Goal: Answer question/provide support: Share knowledge or assist other users

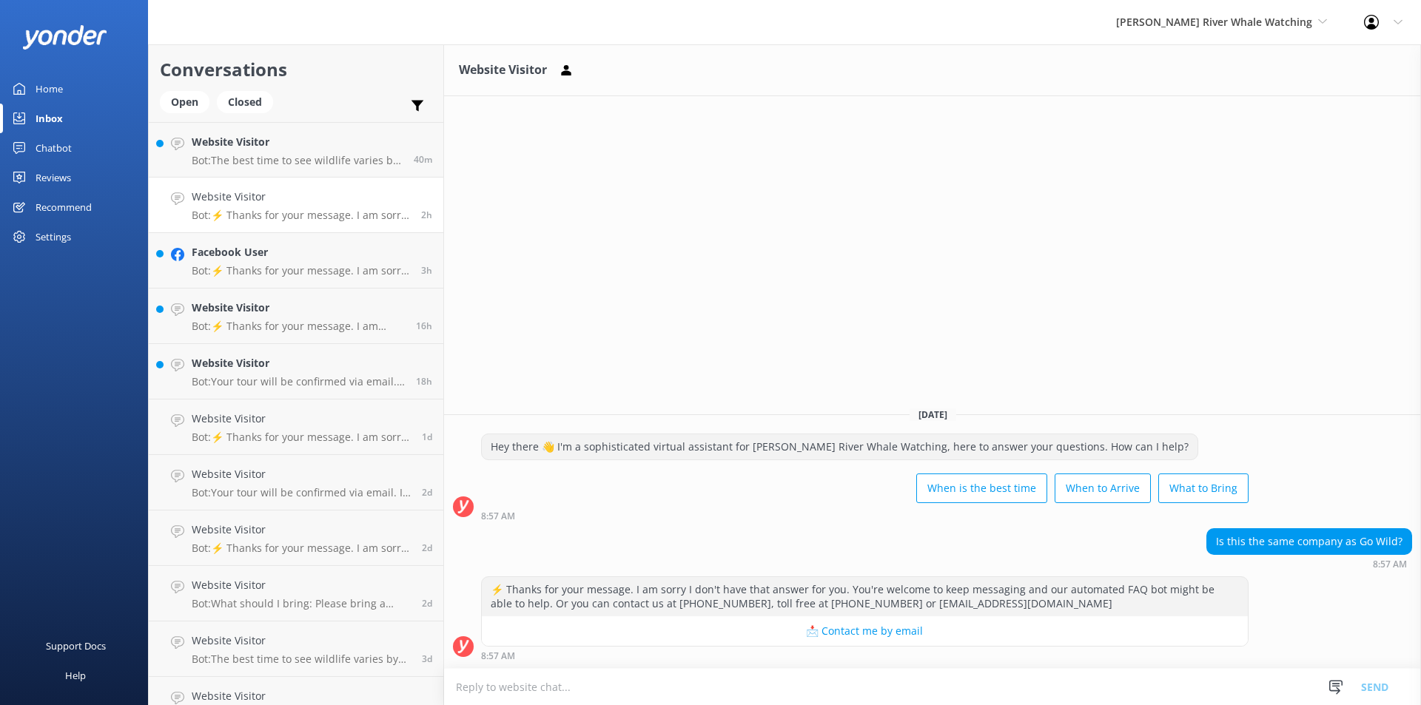
click at [551, 693] on textarea at bounding box center [932, 687] width 977 height 36
drag, startPoint x: 796, startPoint y: 691, endPoint x: 719, endPoint y: 697, distance: 77.9
click at [719, 697] on textarea "Hi, we are the same company! We have just moved to a new name" at bounding box center [932, 686] width 977 height 37
click at [624, 696] on textarea "Hi, we are the same company, just a different name" at bounding box center [932, 686] width 977 height 37
click at [664, 688] on textarea "Hi, we are the same company, just under a different name" at bounding box center [932, 686] width 977 height 37
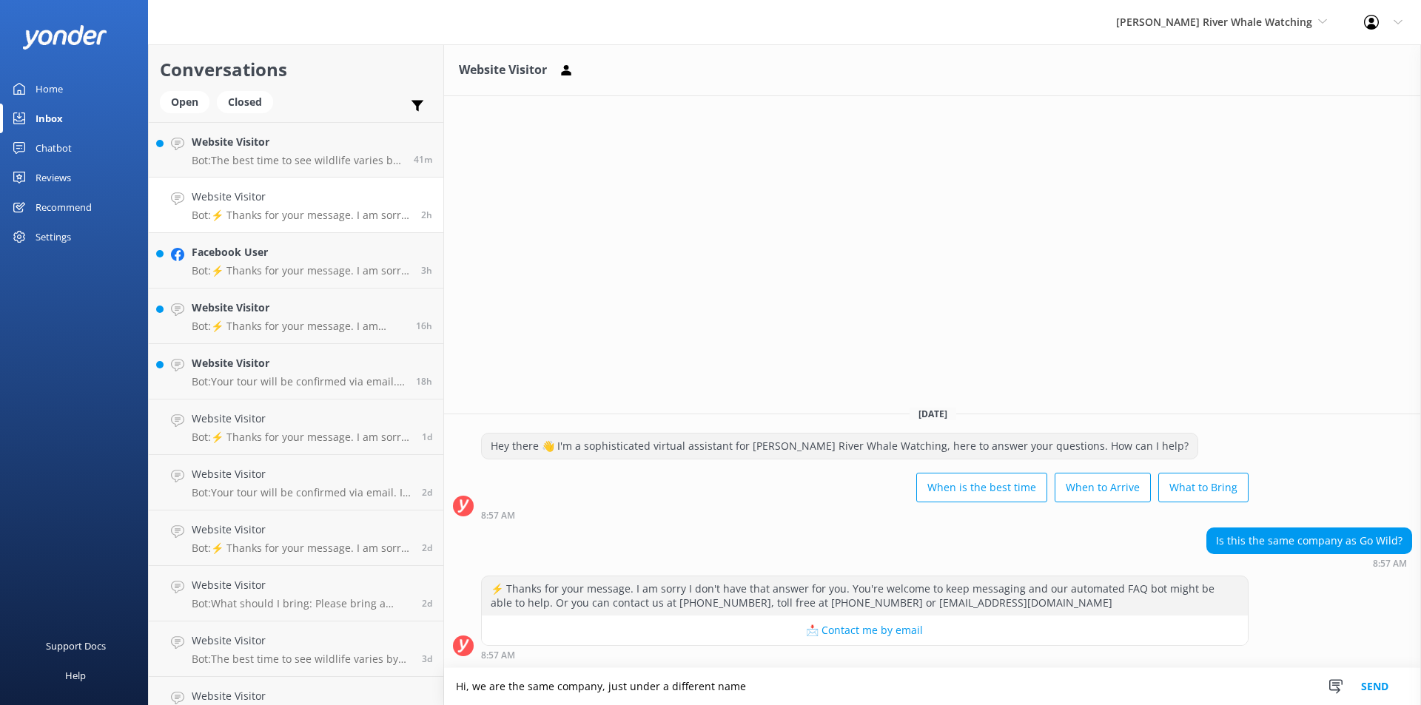
type textarea "Hi, we are the same company, just under a different name"
click at [1381, 689] on button "Send" at bounding box center [1374, 686] width 55 height 37
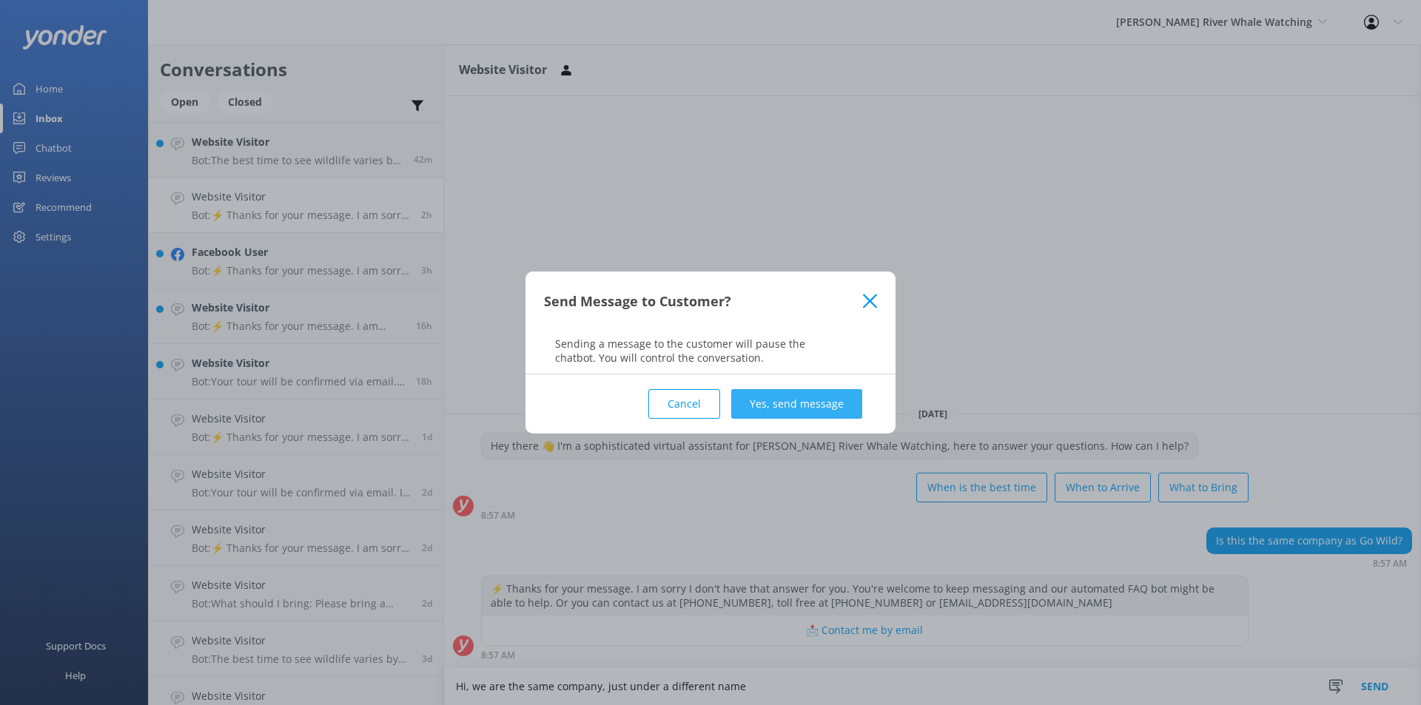
click at [782, 409] on button "Yes, send message" at bounding box center [796, 404] width 131 height 30
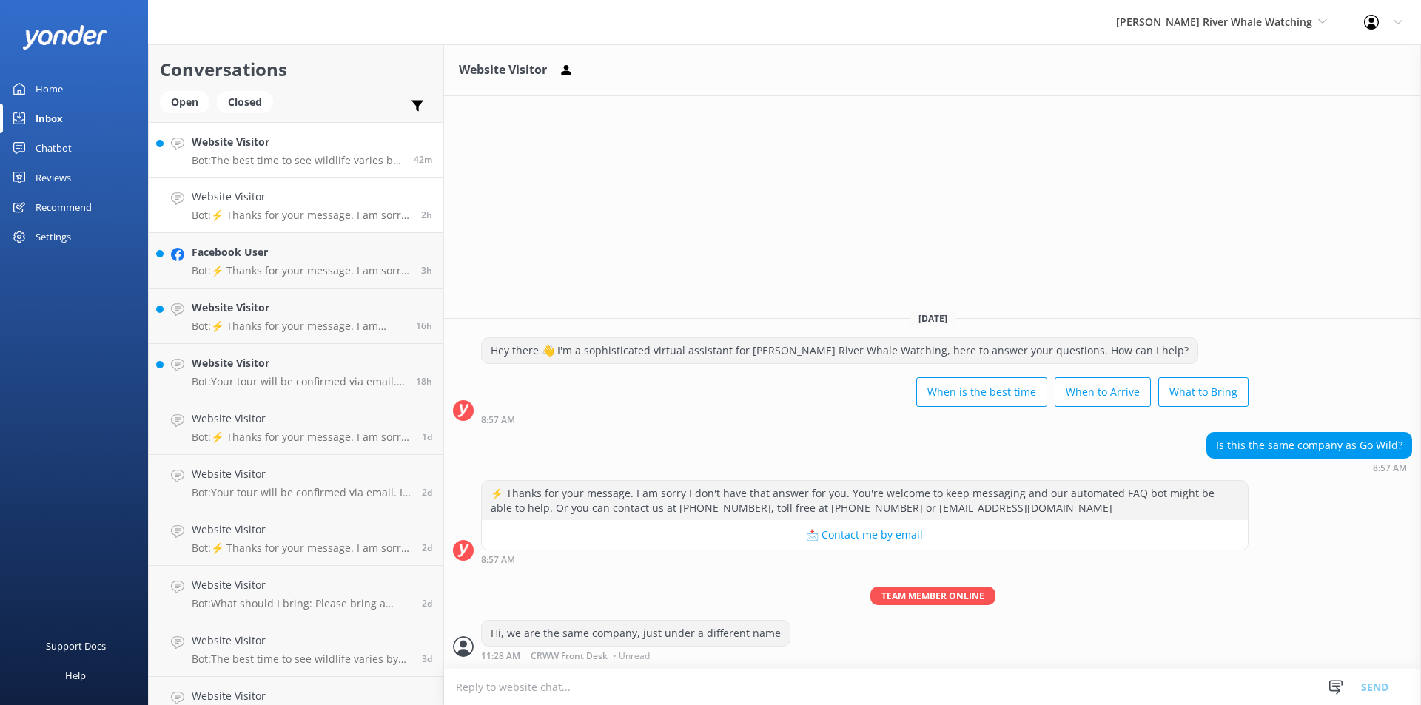
click at [220, 153] on div "Website Visitor Bot: The best time to see wildlife varies by species. Transient…" at bounding box center [297, 150] width 211 height 32
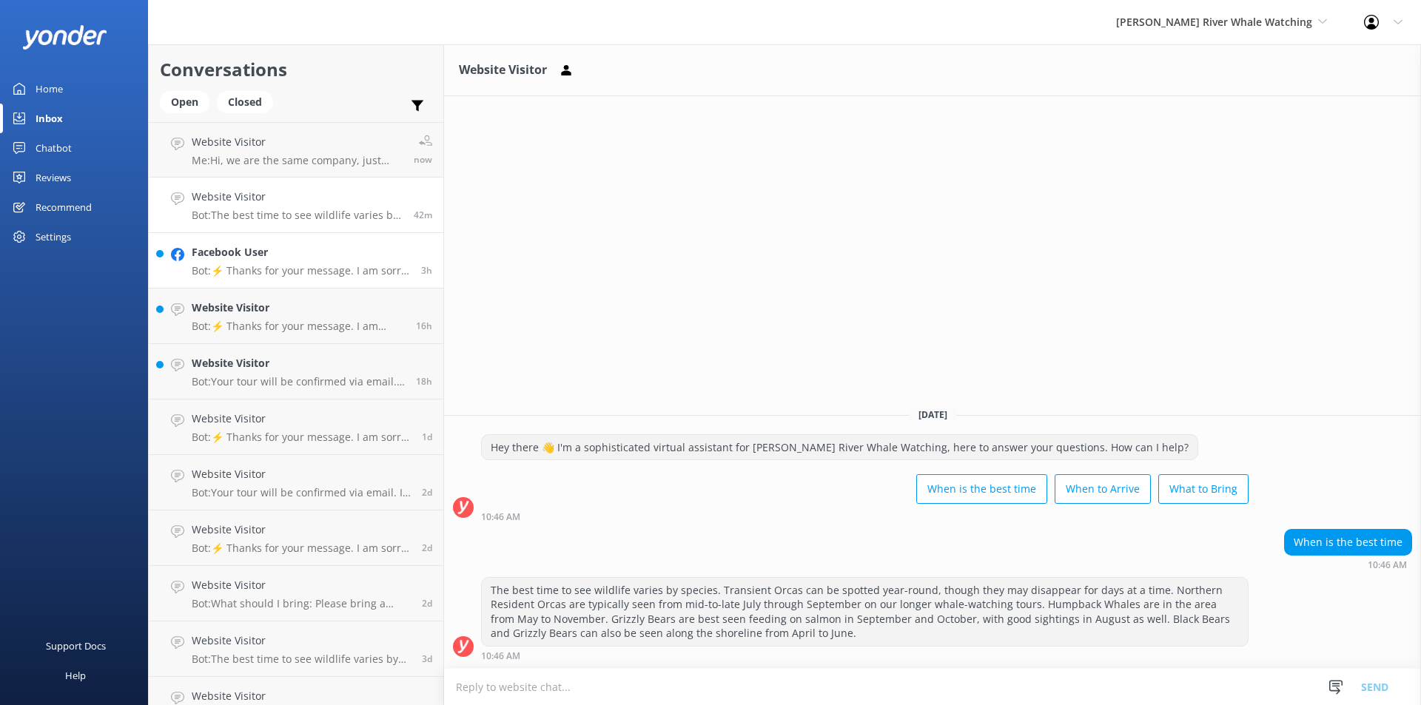
click at [286, 265] on p "Bot: ⚡ Thanks for your message. I am sorry I don't have that answer for you. Yo…" at bounding box center [301, 270] width 218 height 13
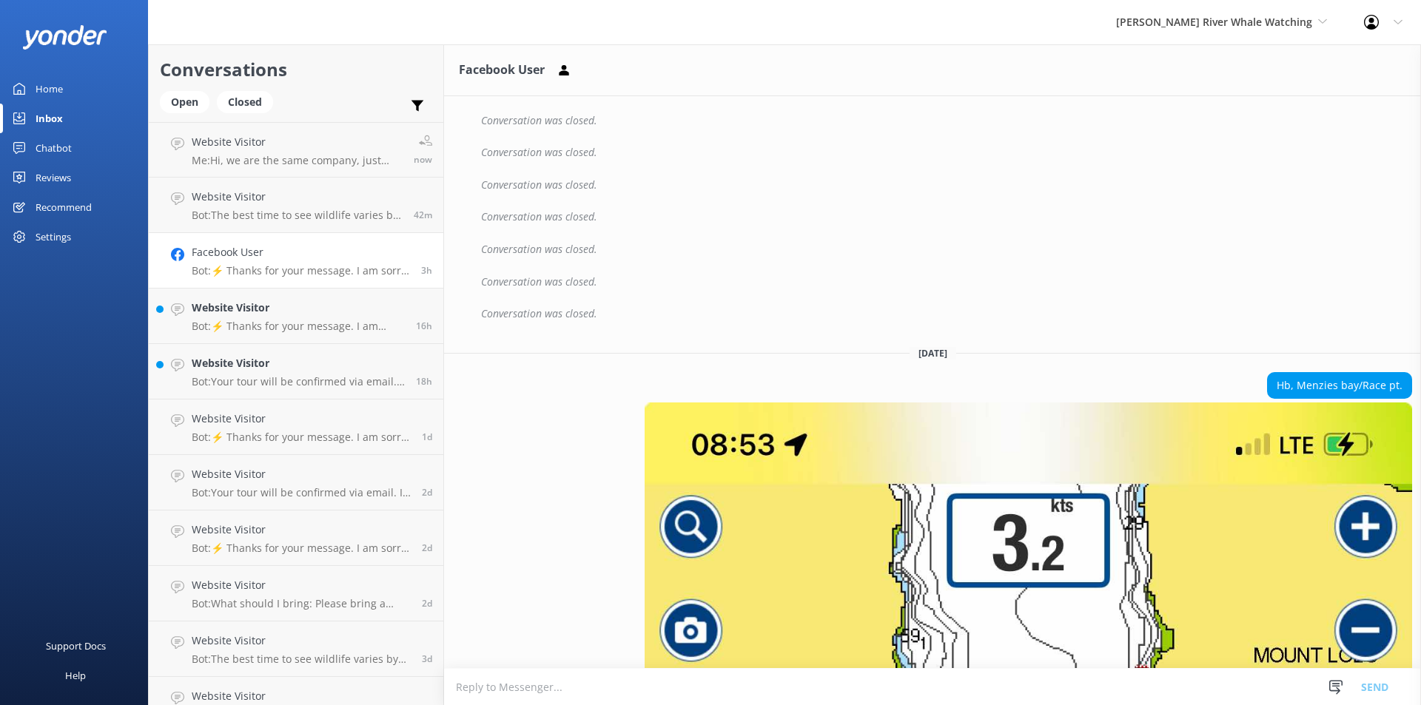
scroll to position [2752, 0]
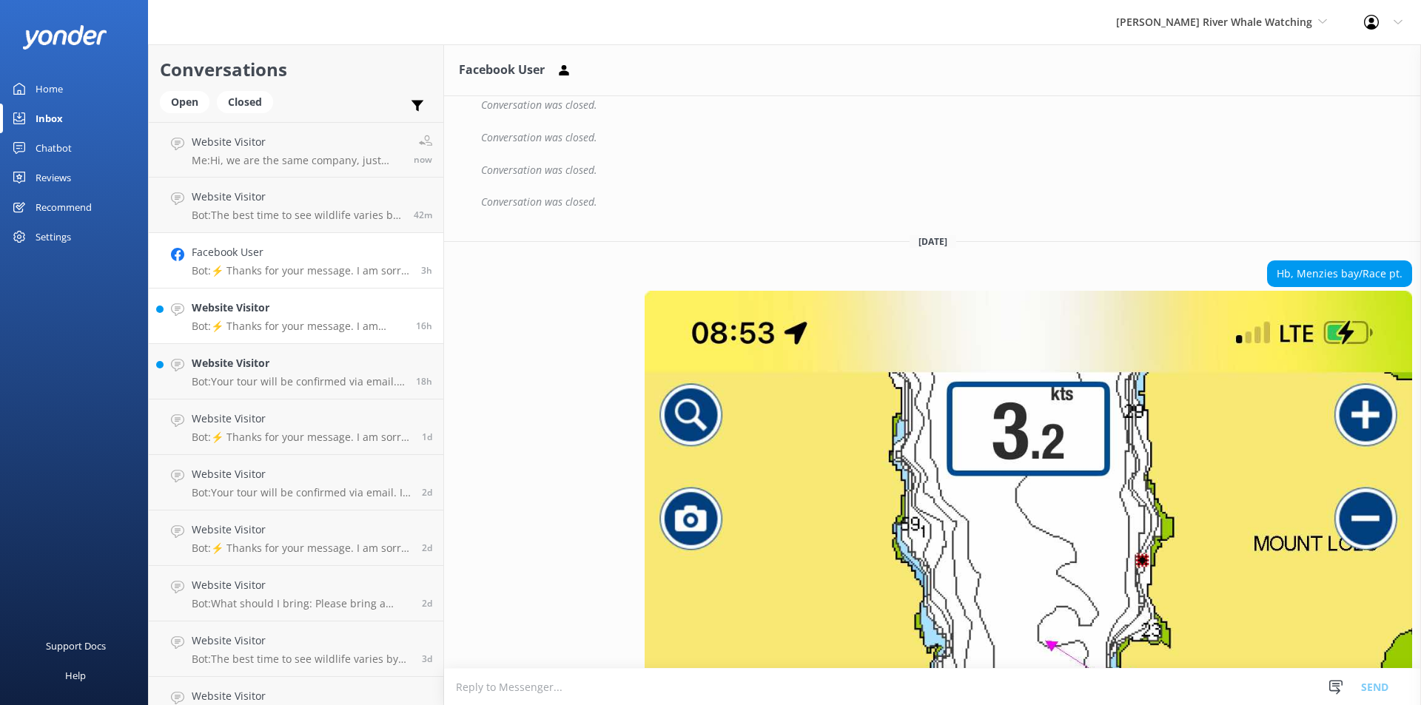
click at [246, 317] on div "Website Visitor Bot: ⚡ Thanks for your message. I am sorry I don't have that an…" at bounding box center [298, 316] width 213 height 33
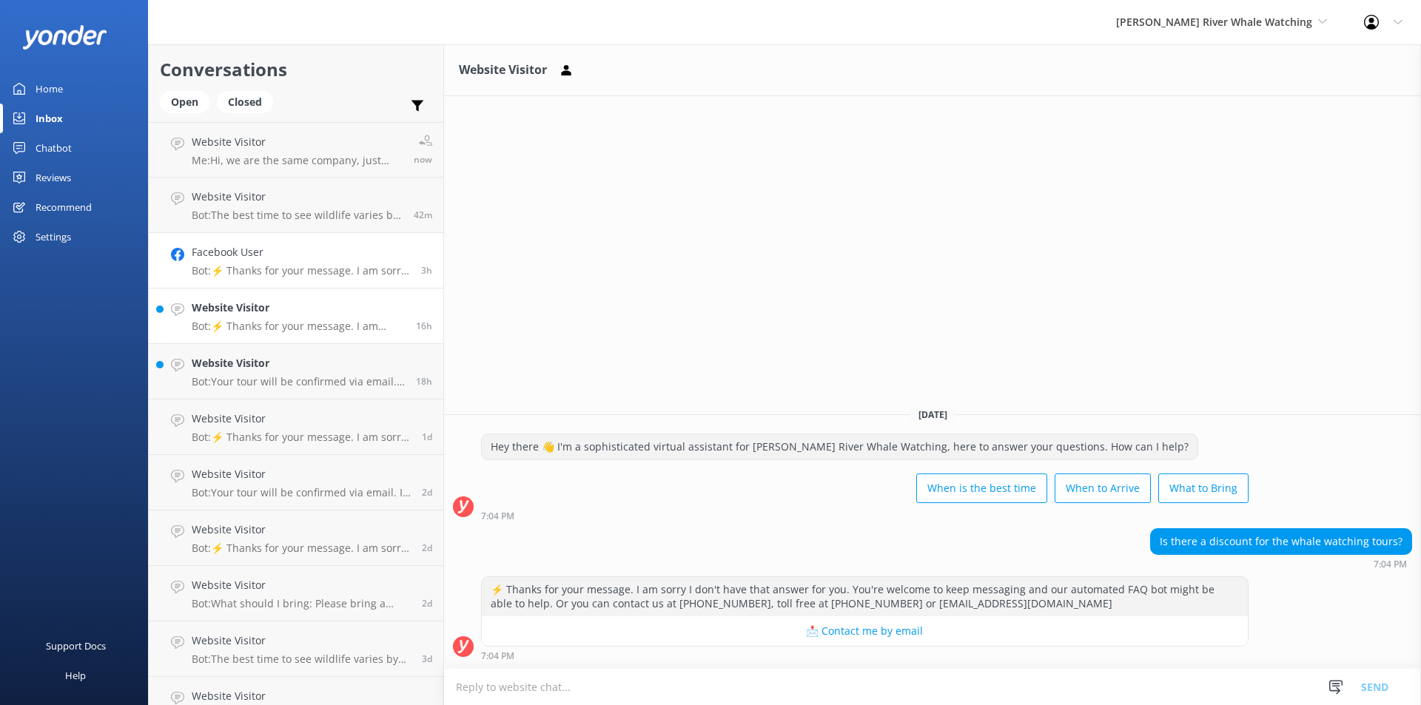
click at [244, 260] on h4 "Facebook User" at bounding box center [301, 252] width 218 height 16
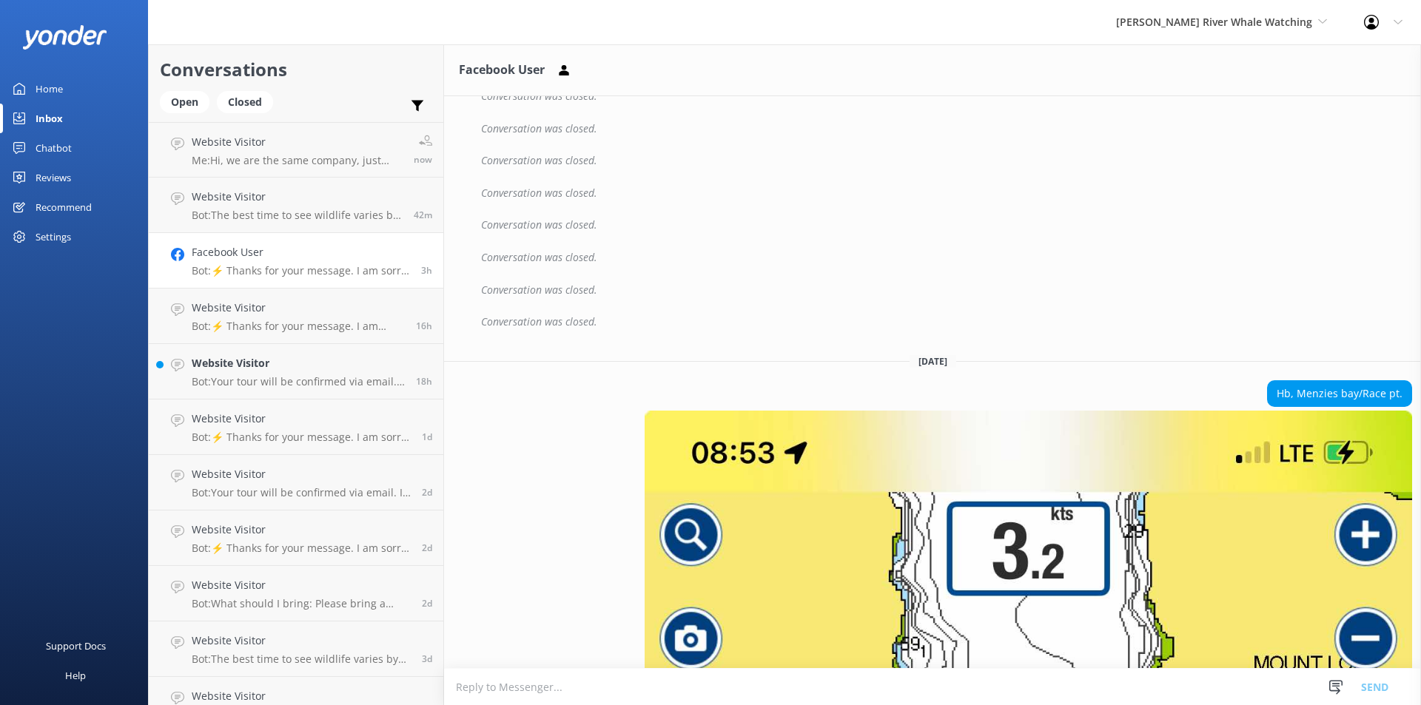
scroll to position [2752, 0]
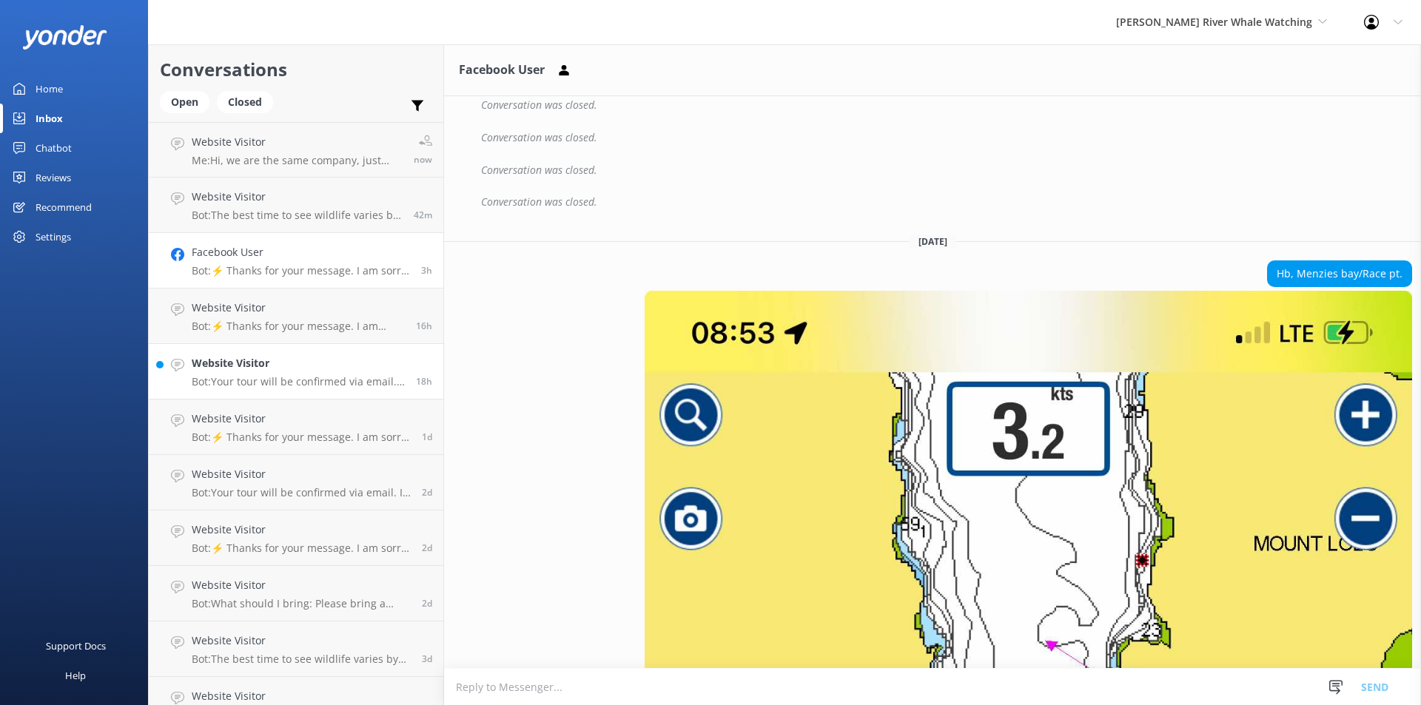
click at [272, 373] on div "Website Visitor Bot: Your tour will be confirmed via email. If you have any que…" at bounding box center [298, 371] width 213 height 33
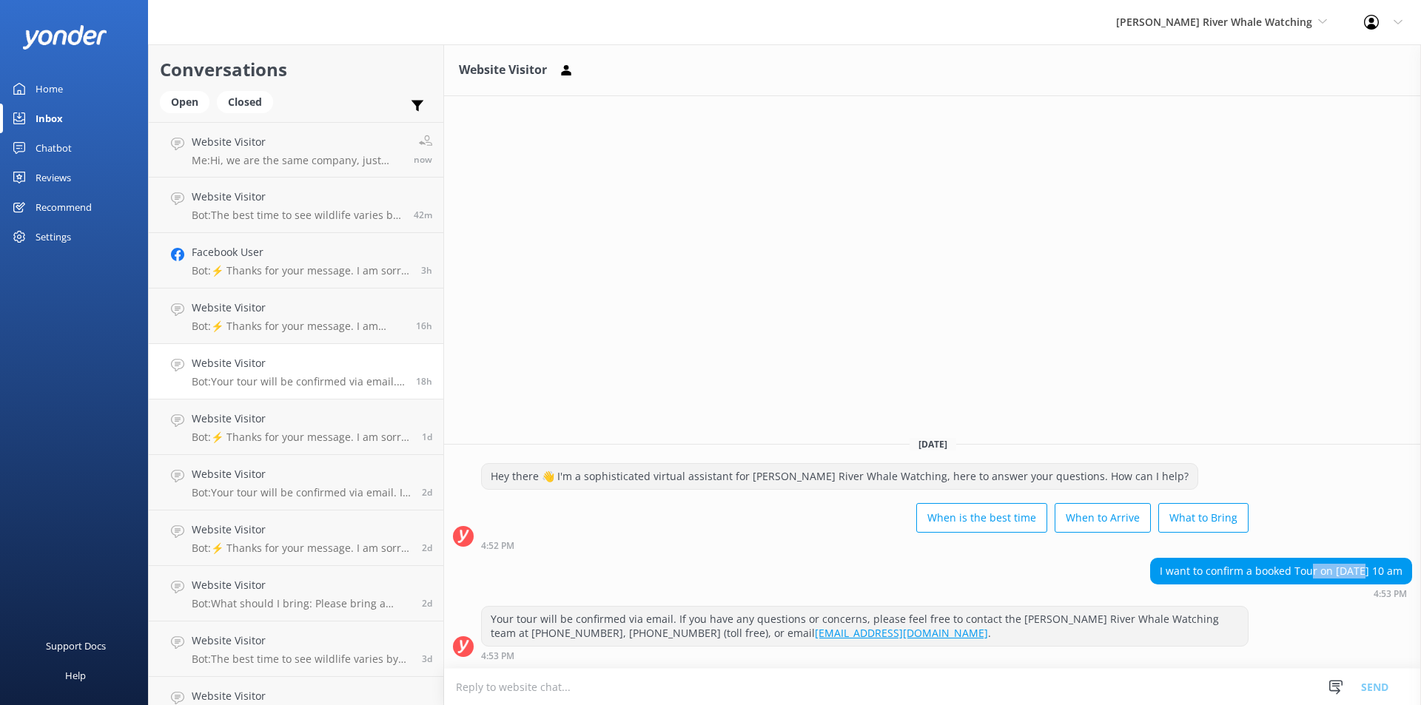
drag, startPoint x: 1314, startPoint y: 573, endPoint x: 1268, endPoint y: 577, distance: 46.1
click at [1268, 577] on div "I want to confirm a booked Tour on [DATE] 10 am" at bounding box center [1281, 571] width 260 height 25
drag, startPoint x: 1228, startPoint y: 577, endPoint x: 1235, endPoint y: 576, distance: 7.5
click at [1235, 576] on div "I want to confirm a booked Tour on [DATE] 10 am" at bounding box center [1281, 571] width 260 height 25
click at [312, 257] on h4 "Facebook User" at bounding box center [301, 252] width 218 height 16
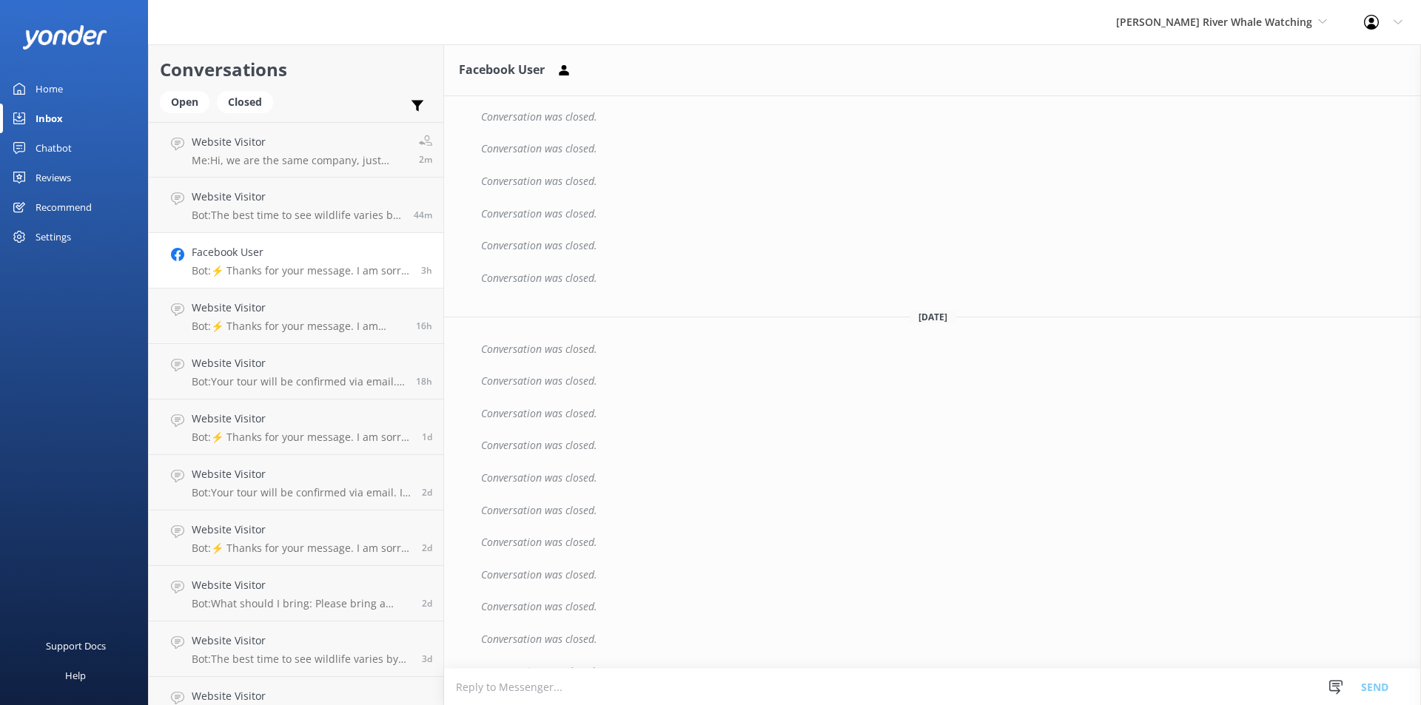
scroll to position [2752, 0]
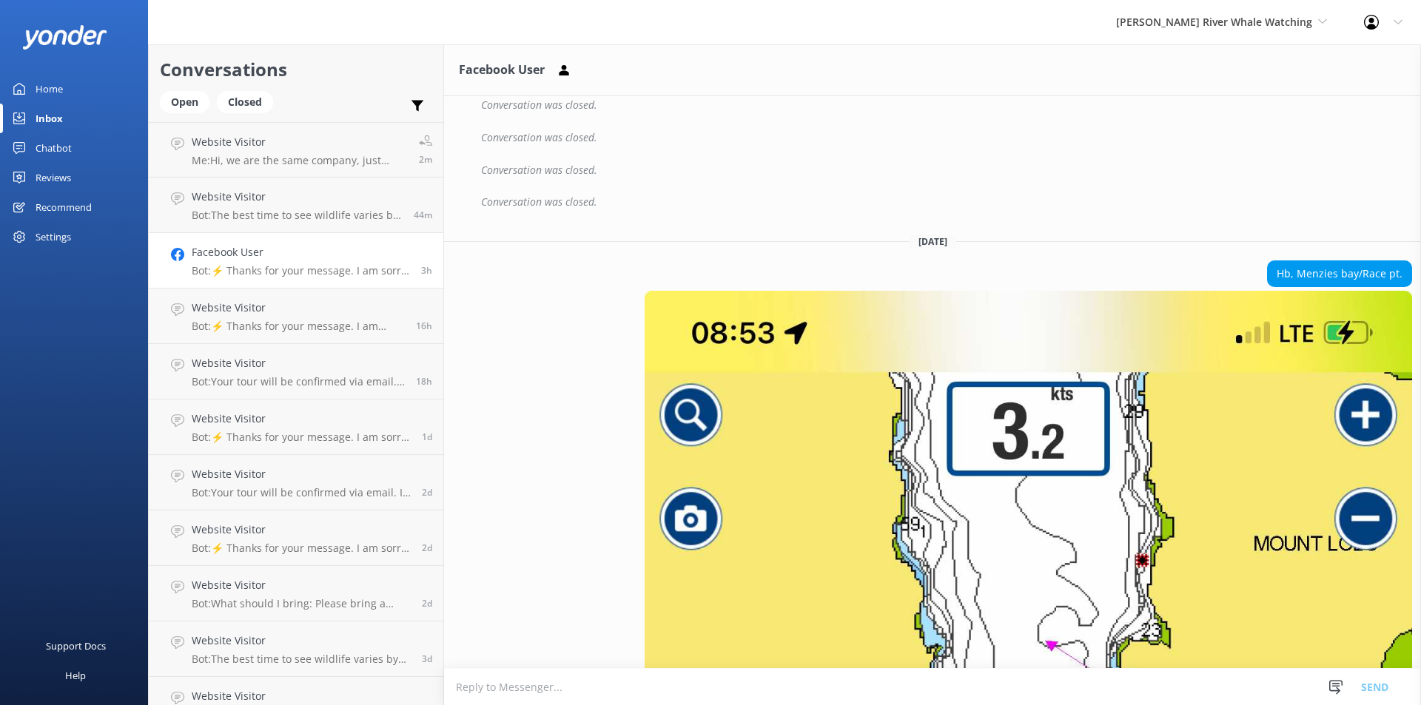
click at [63, 120] on link "Inbox" at bounding box center [74, 119] width 148 height 30
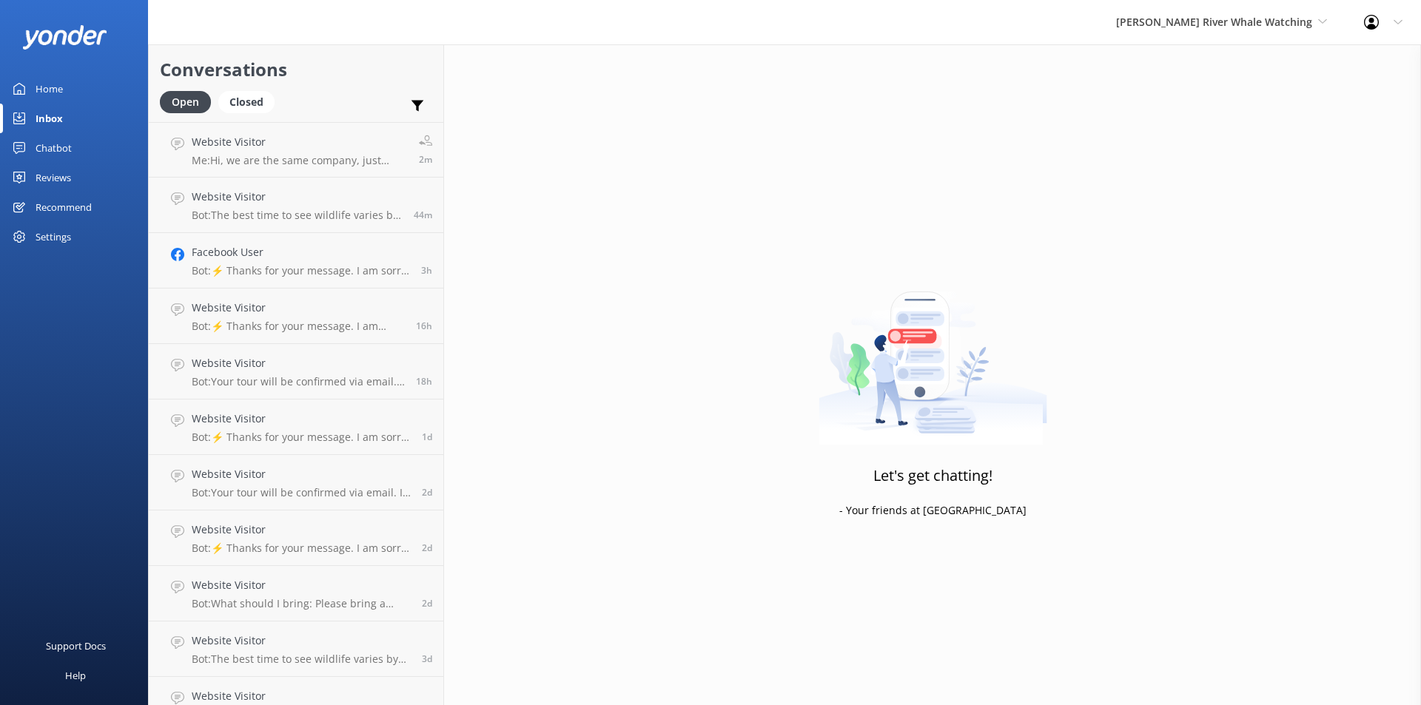
click at [78, 150] on link "Chatbot" at bounding box center [74, 148] width 148 height 30
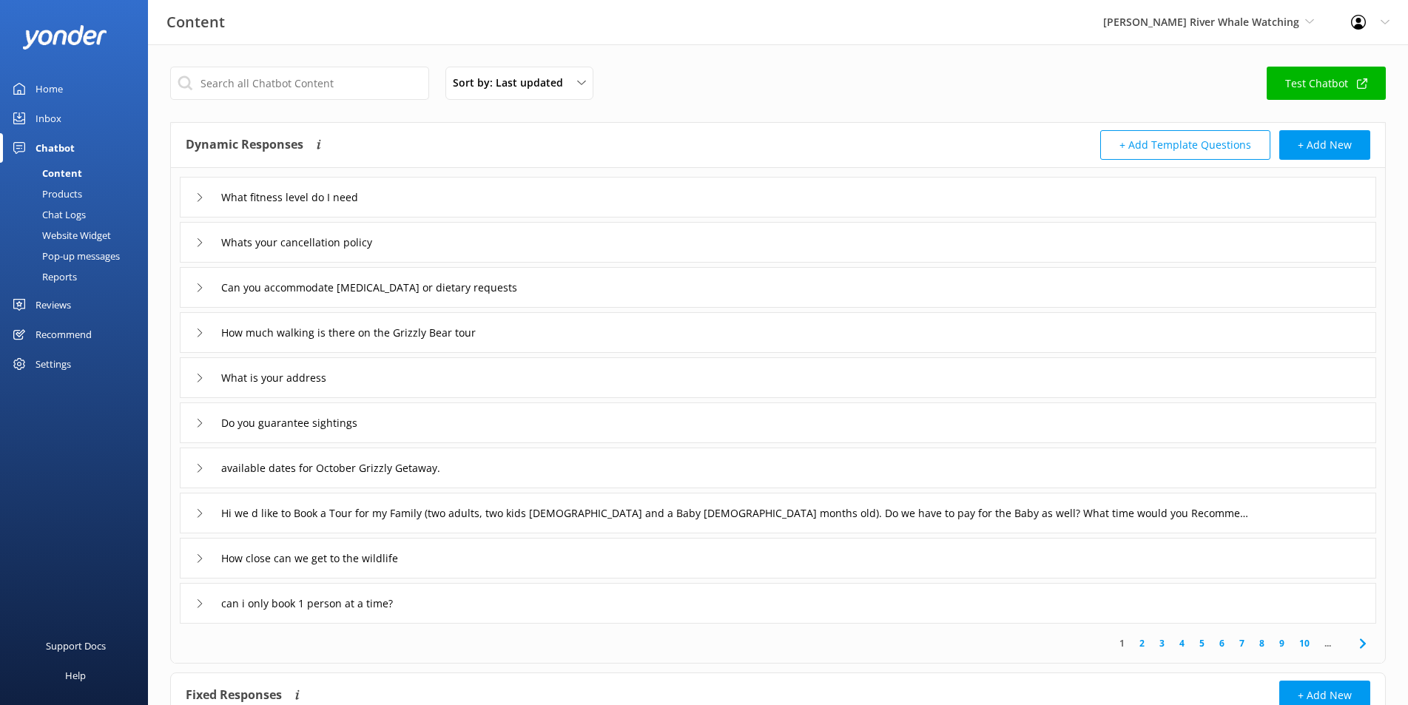
click at [69, 118] on link "Inbox" at bounding box center [74, 119] width 148 height 30
